Goal: Information Seeking & Learning: Learn about a topic

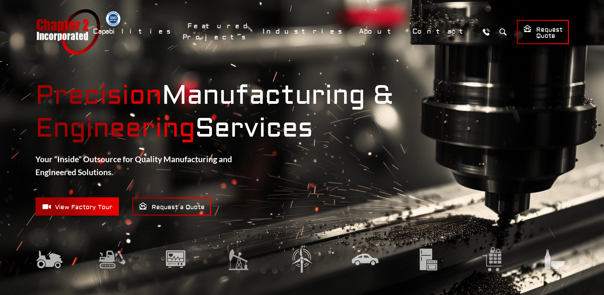
click at [81, 208] on span "View Factory Tour" at bounding box center [77, 207] width 71 height 10
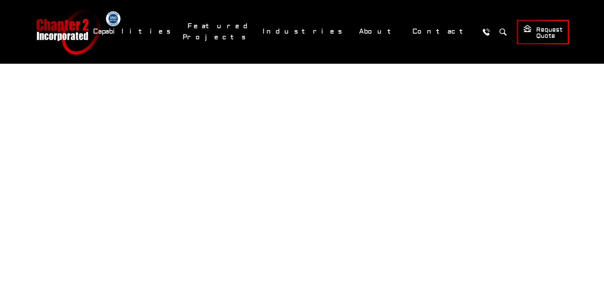
scroll to position [168, 0]
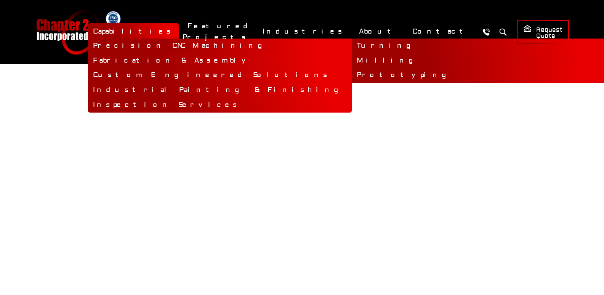
click at [352, 72] on link "Prototyping" at bounding box center [484, 75] width 264 height 15
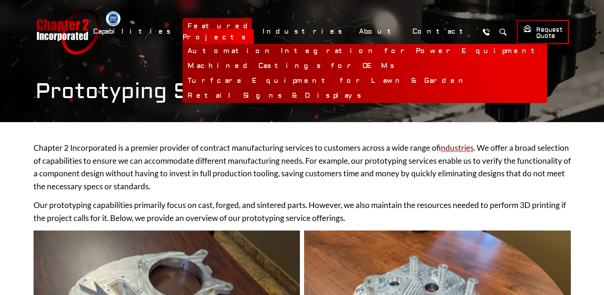
click at [279, 60] on link "Machined Castings for OEMs" at bounding box center [365, 66] width 365 height 15
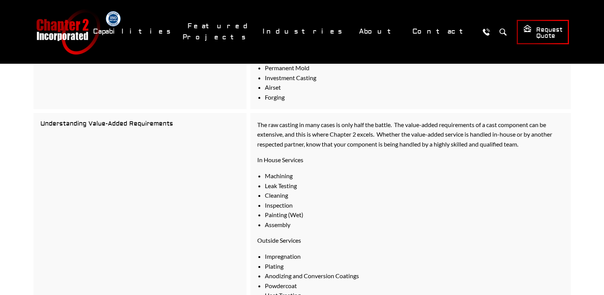
scroll to position [686, 0]
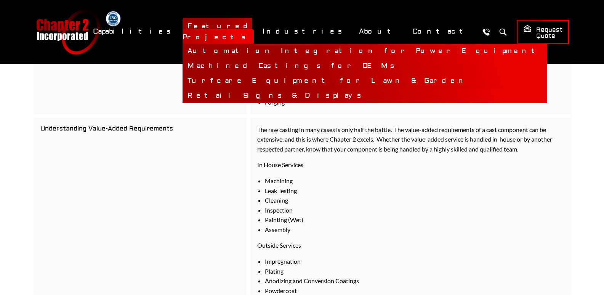
click at [297, 88] on link "Retail Signs & Displays" at bounding box center [365, 95] width 365 height 15
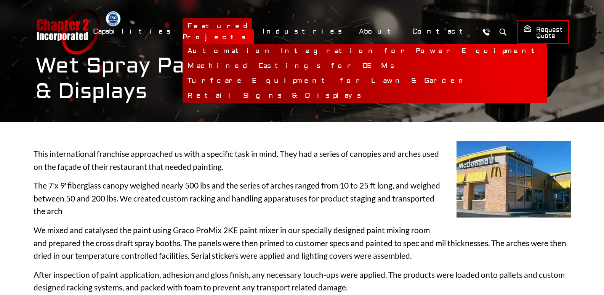
click at [279, 75] on link "Turfcare Equipment for Lawn & Garden" at bounding box center [365, 81] width 365 height 15
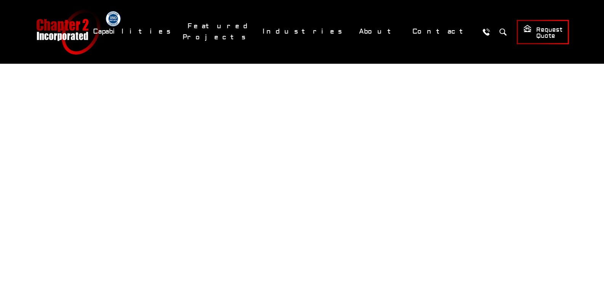
scroll to position [45, 0]
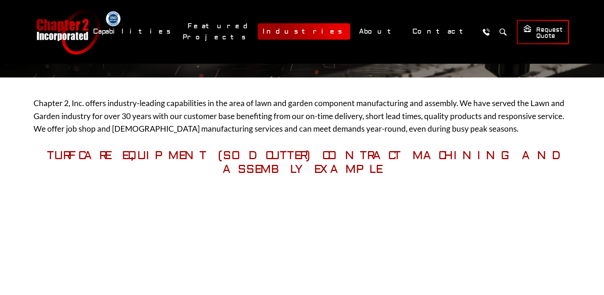
click at [349, 32] on link "Industries" at bounding box center [304, 31] width 93 height 16
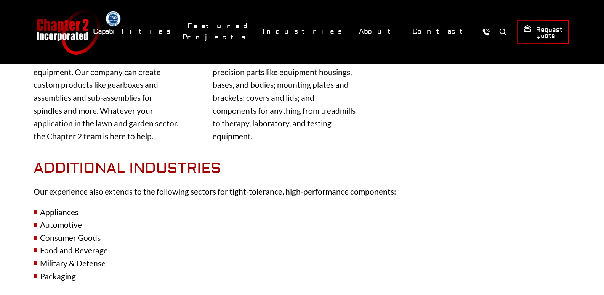
scroll to position [877, 0]
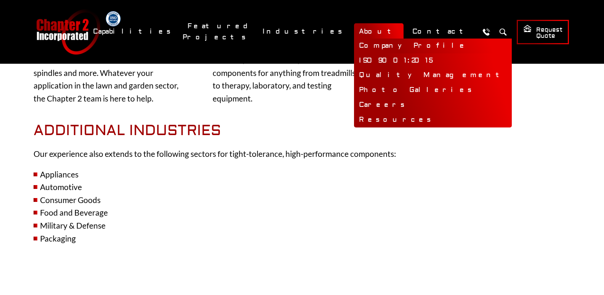
click at [389, 46] on link "Company Profile" at bounding box center [433, 45] width 158 height 15
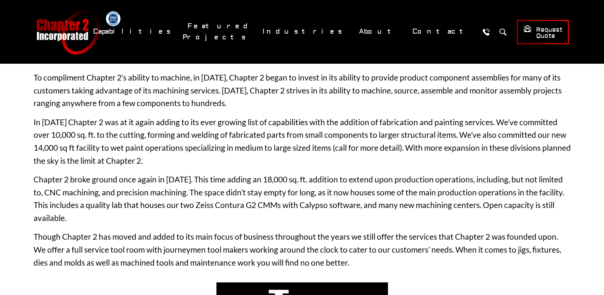
scroll to position [457, 0]
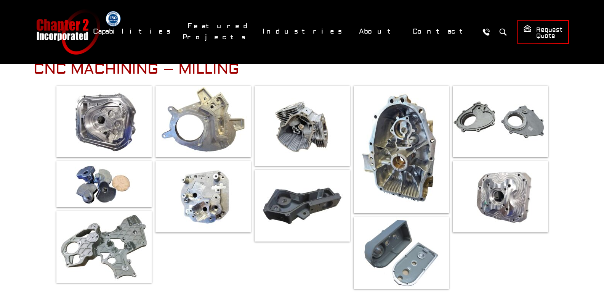
scroll to position [76, 0]
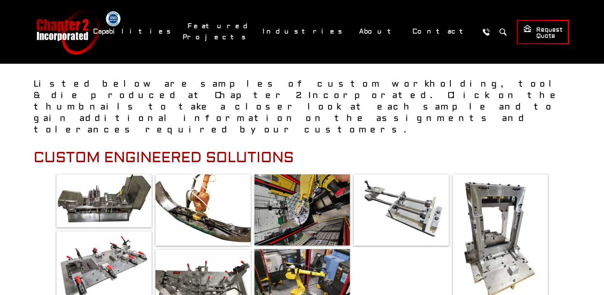
scroll to position [76, 0]
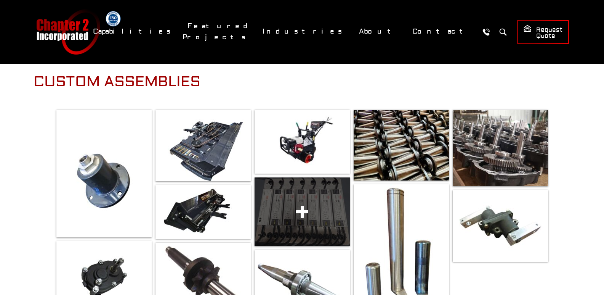
scroll to position [152, 0]
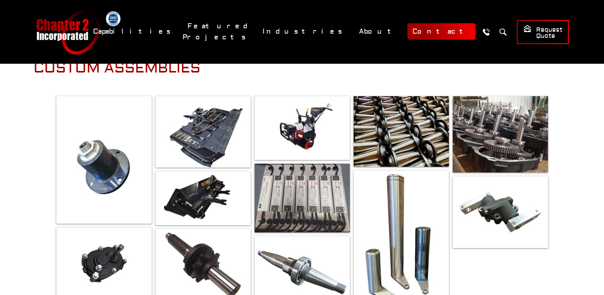
click at [431, 28] on link "Contact" at bounding box center [441, 31] width 68 height 16
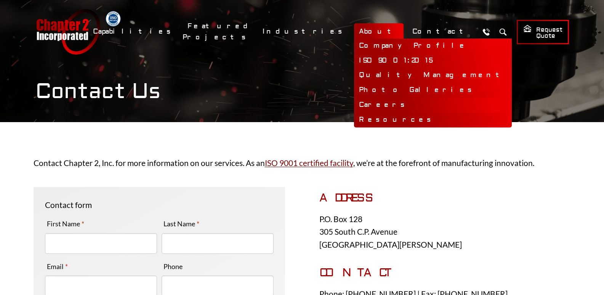
click at [394, 103] on link "Careers" at bounding box center [433, 105] width 158 height 15
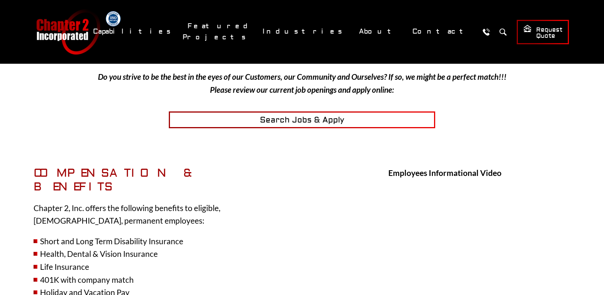
scroll to position [229, 0]
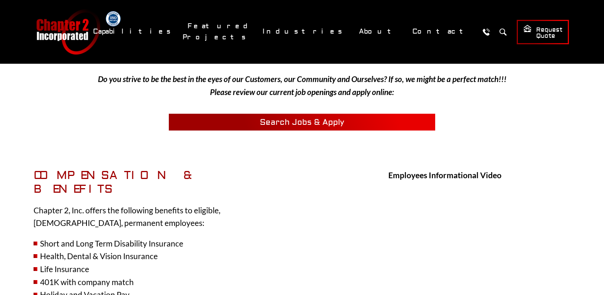
click at [290, 121] on span "Search Jobs & Apply" at bounding box center [302, 122] width 84 height 10
